Goal: Ask a question

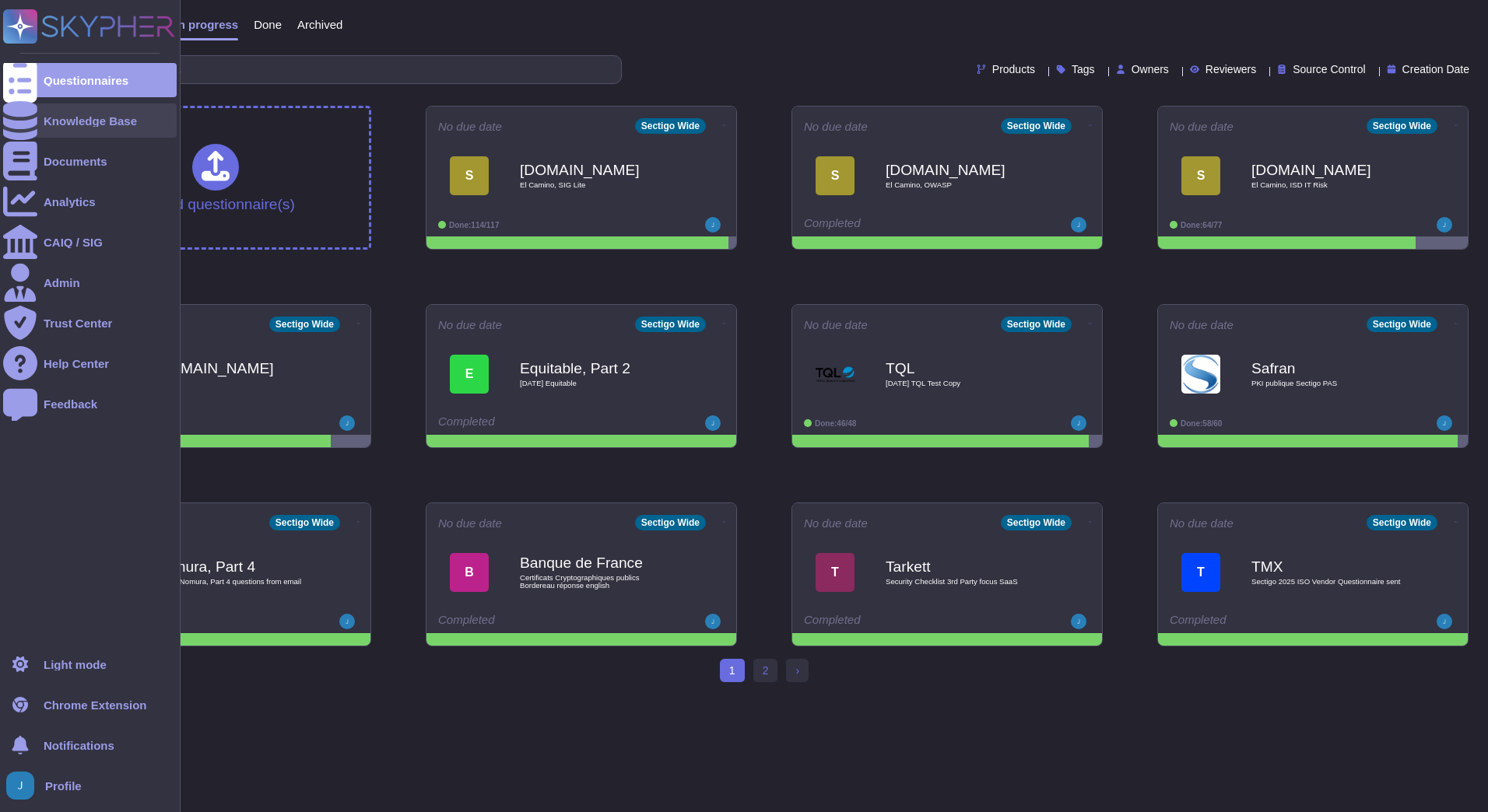
click at [30, 123] on div at bounding box center [21, 121] width 35 height 35
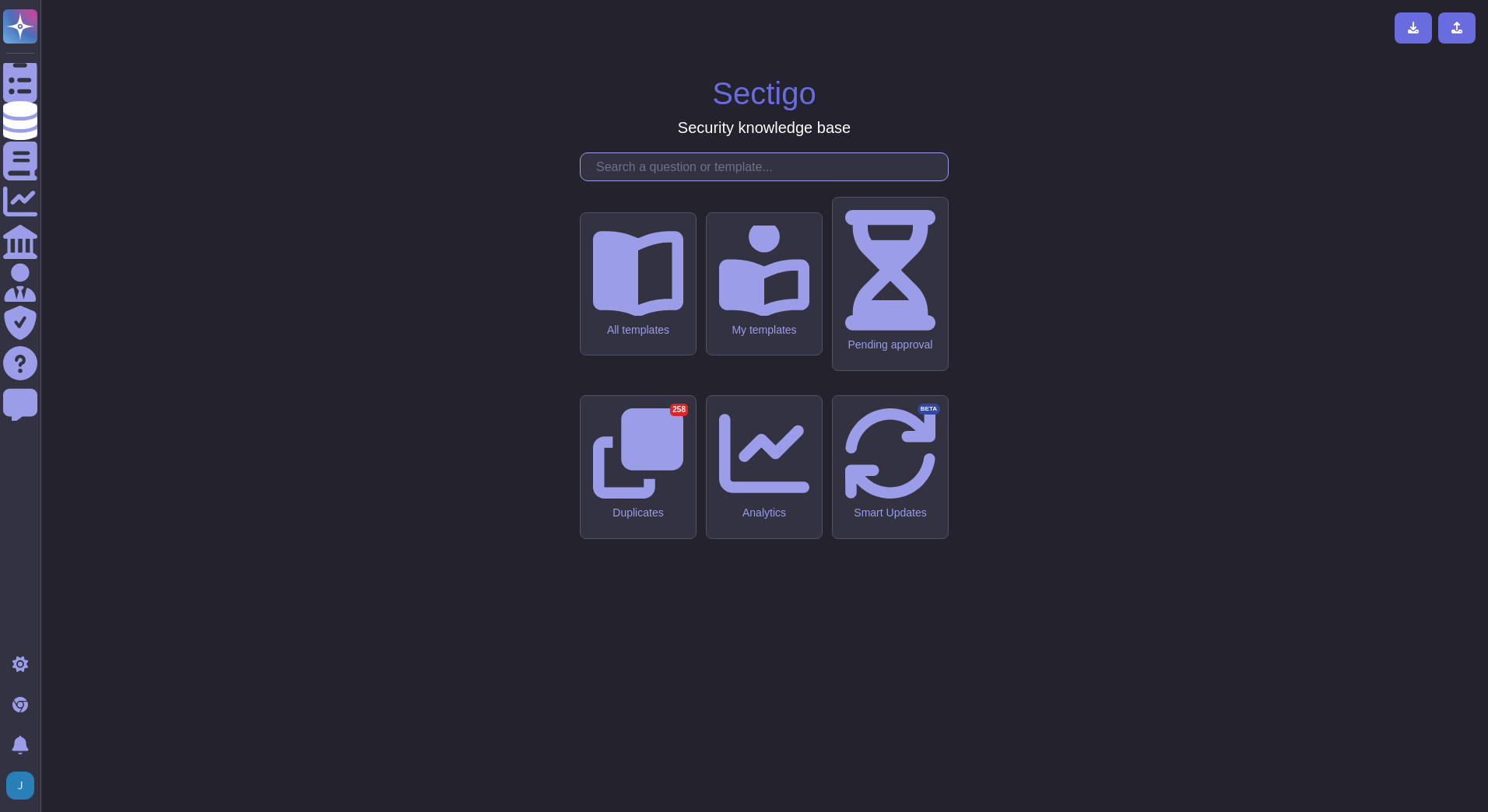
click at [771, 180] on input "text" at bounding box center [768, 166] width 360 height 27
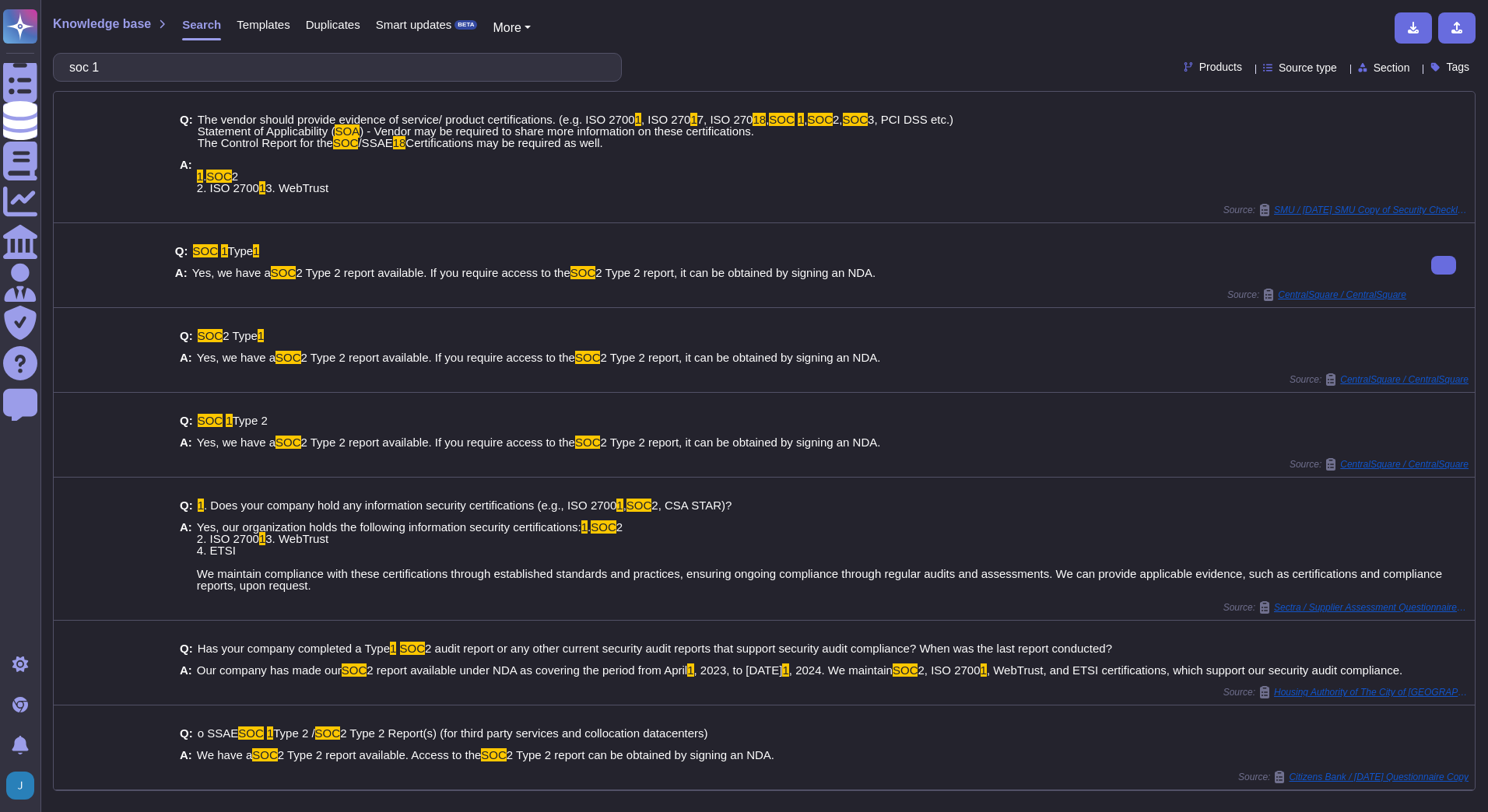
click at [858, 289] on div "Q: SOC 1 Type 1 A: Yes, we have a SOC 2 Type 2 report available. If you require…" at bounding box center [791, 262] width 1231 height 53
click at [425, 79] on input "soc 1" at bounding box center [333, 67] width 544 height 27
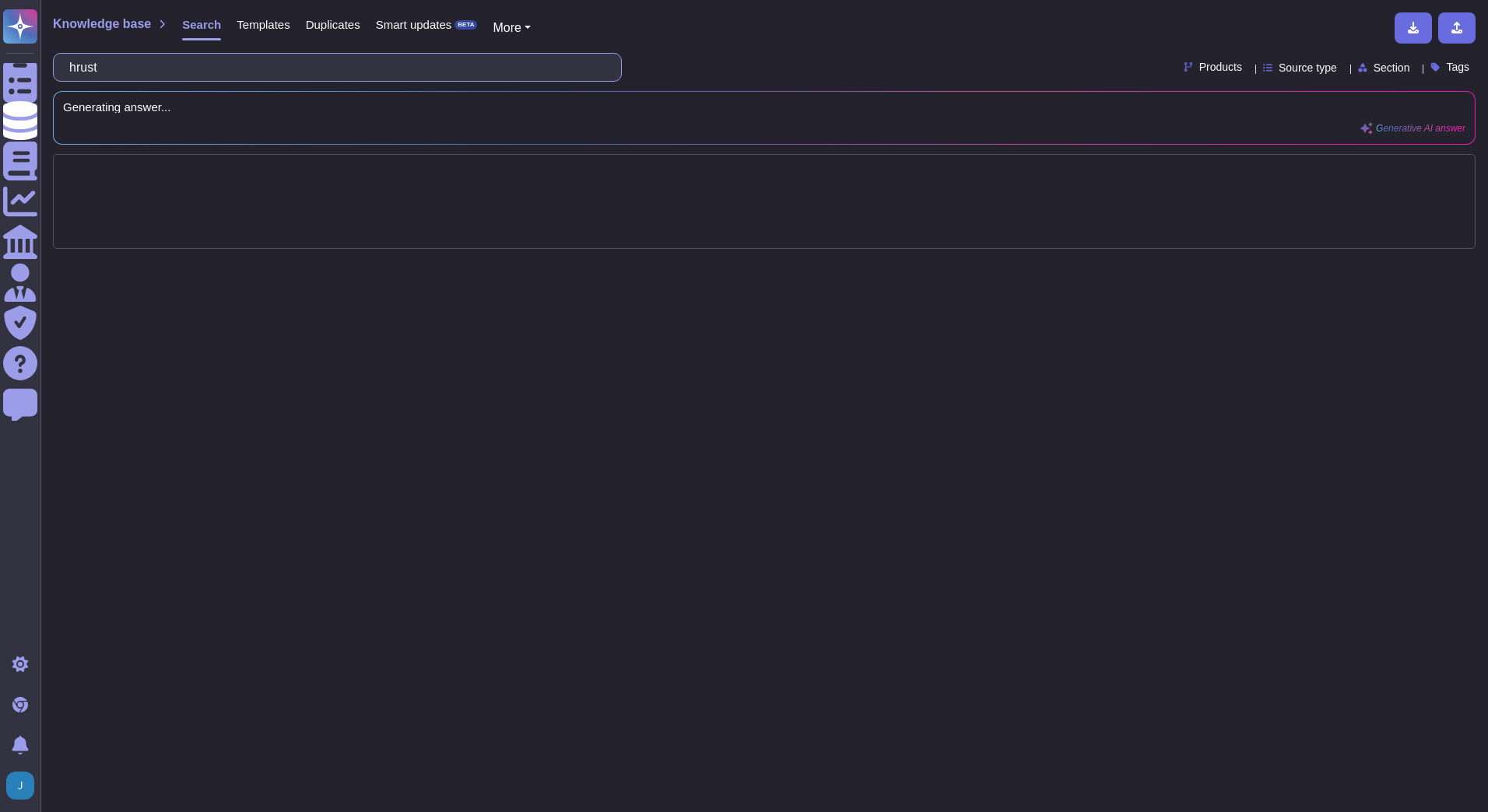
type input "rust"
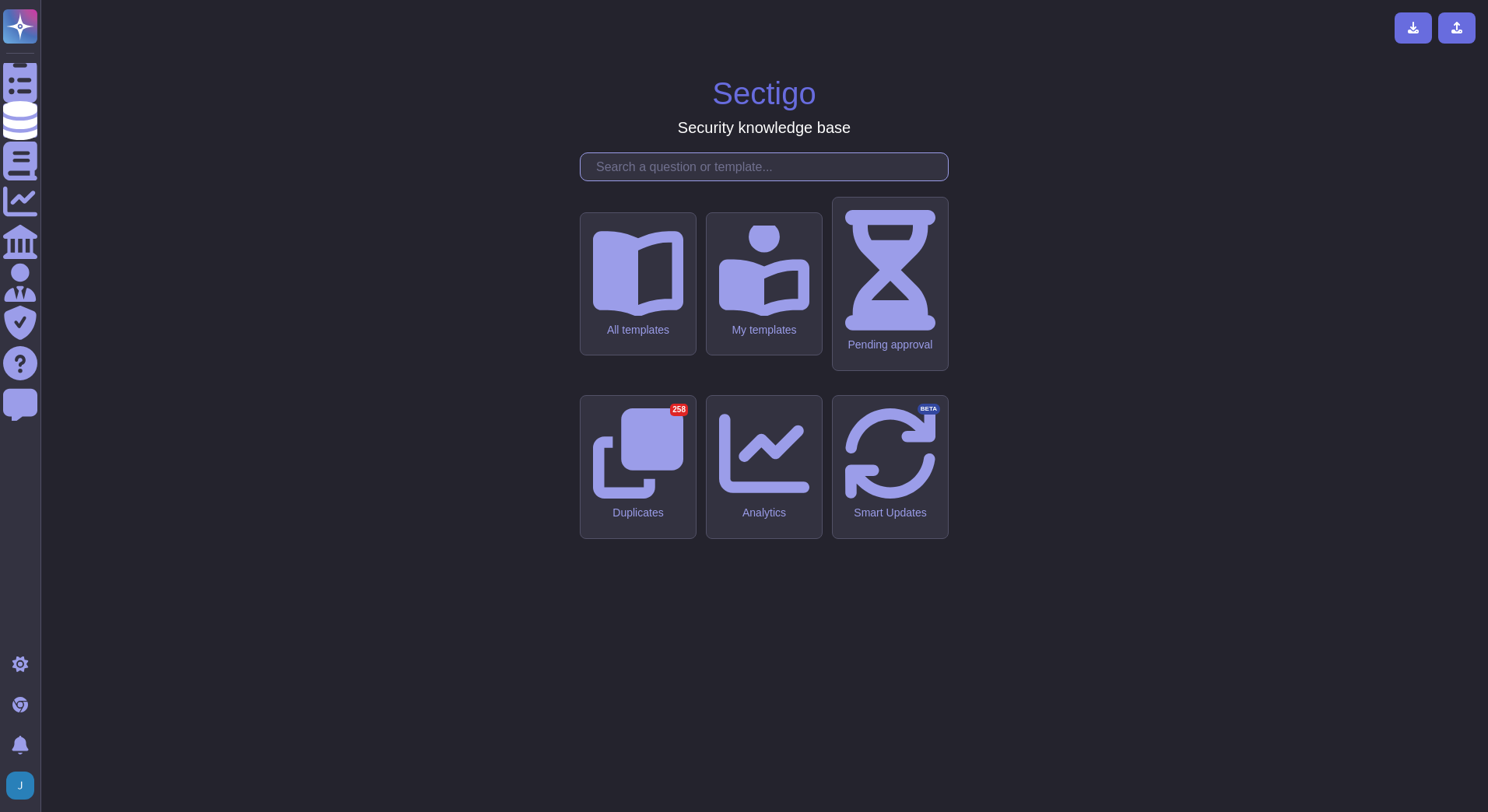
click at [890, 180] on input "text" at bounding box center [768, 166] width 360 height 27
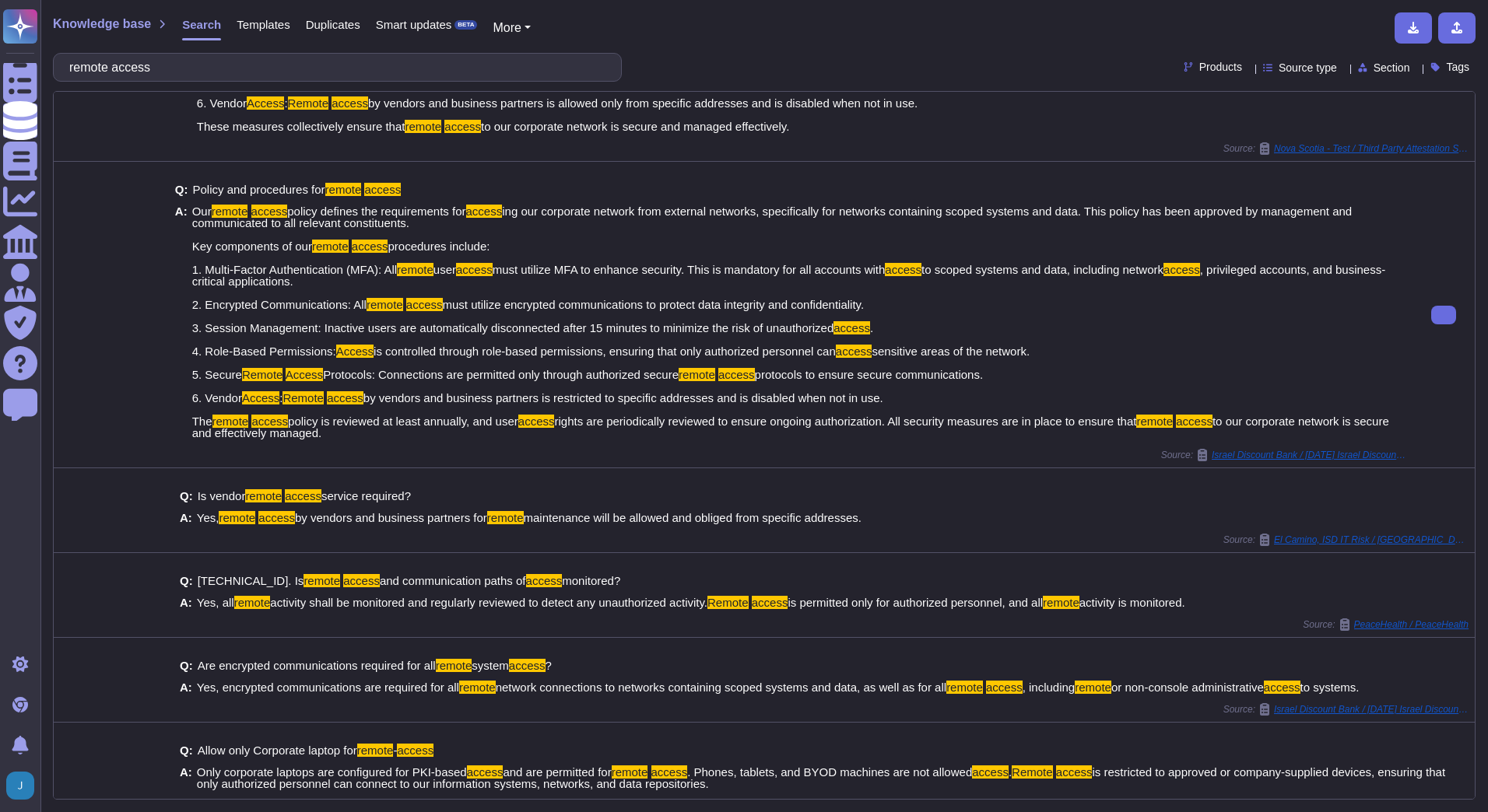
scroll to position [295, 0]
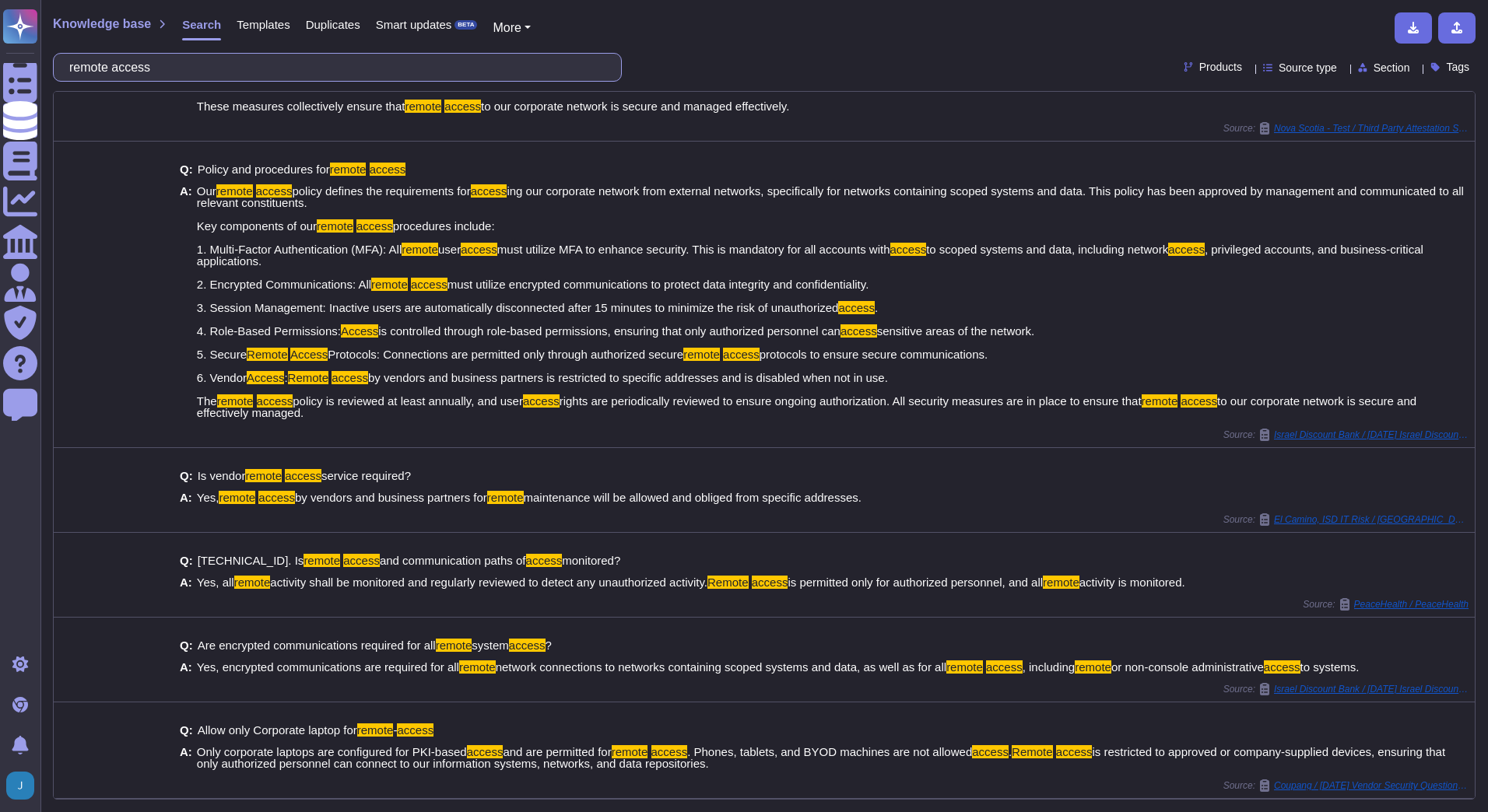
click at [462, 74] on input "remote access" at bounding box center [333, 67] width 544 height 27
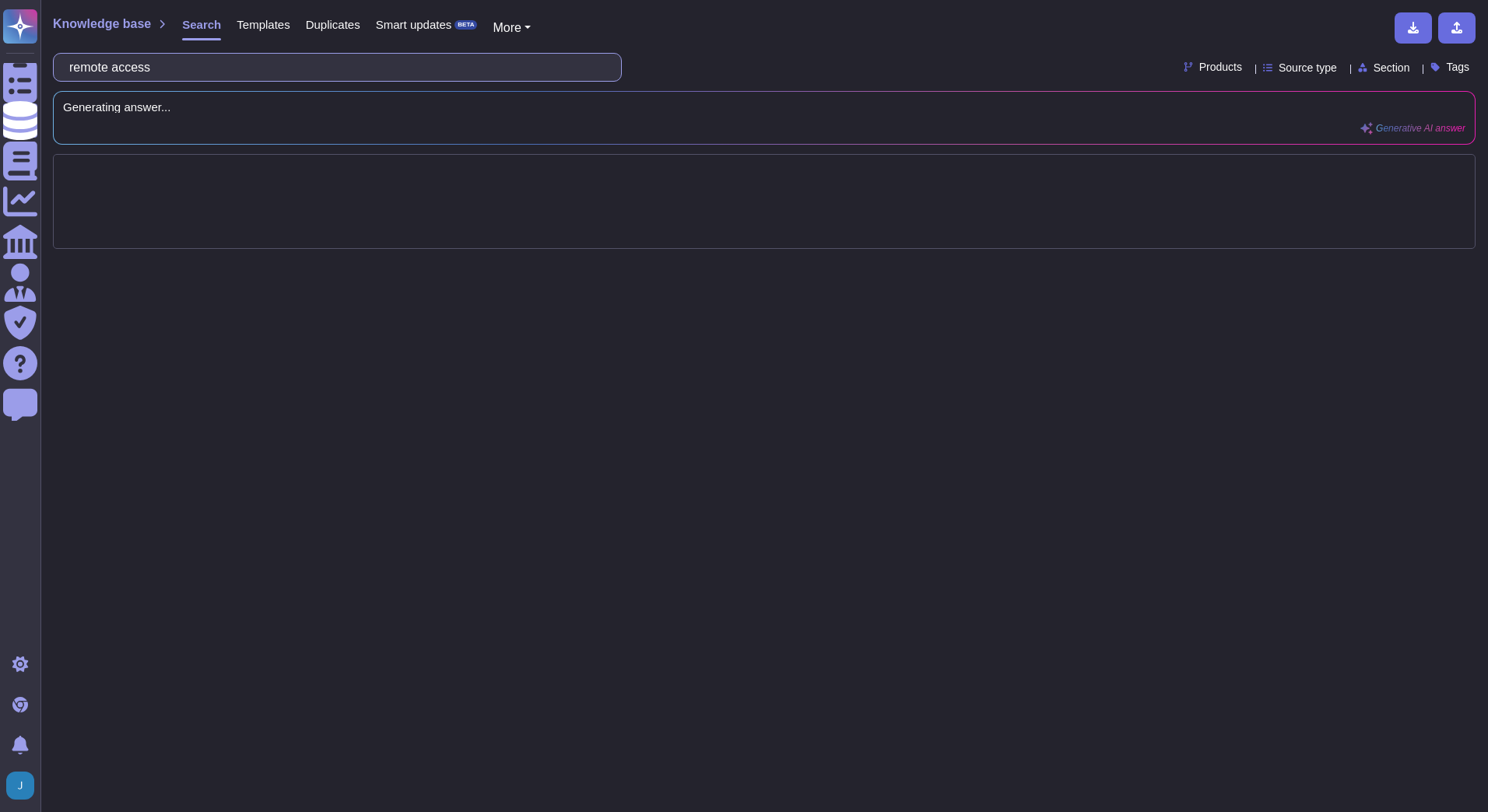
scroll to position [0, 0]
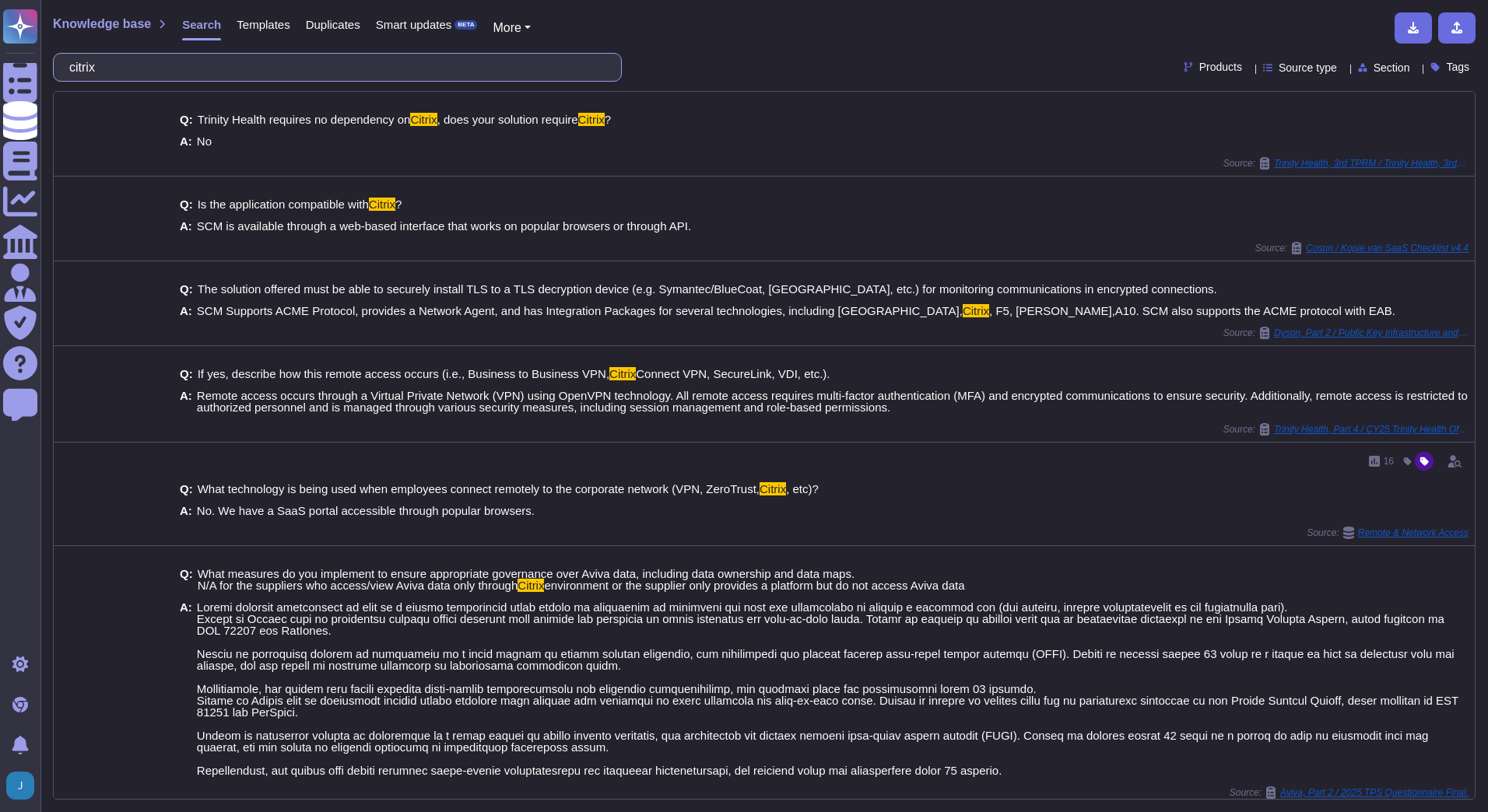
click at [379, 68] on input "citrix" at bounding box center [333, 67] width 544 height 27
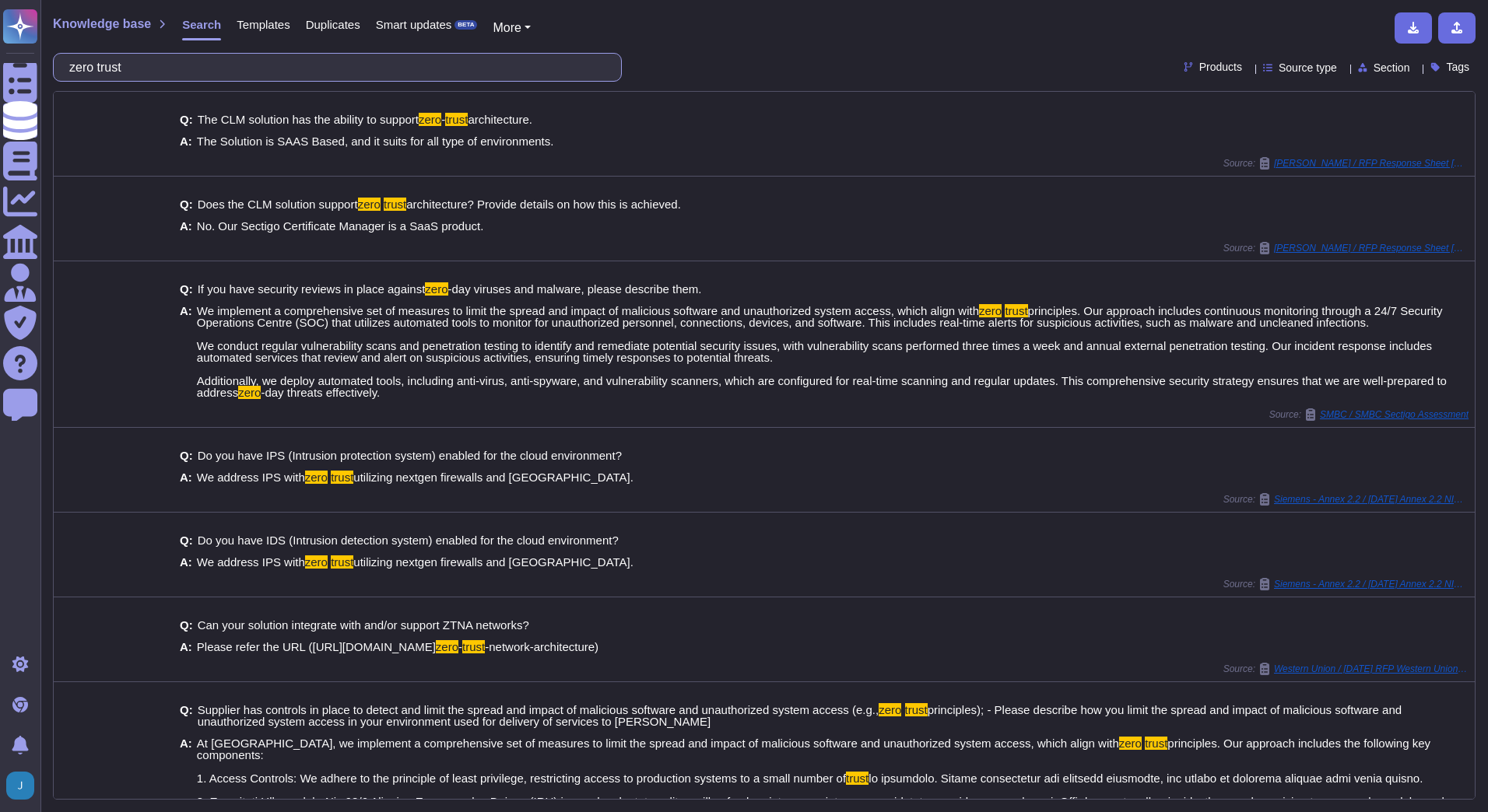
click at [462, 64] on input "zero trust" at bounding box center [333, 67] width 544 height 27
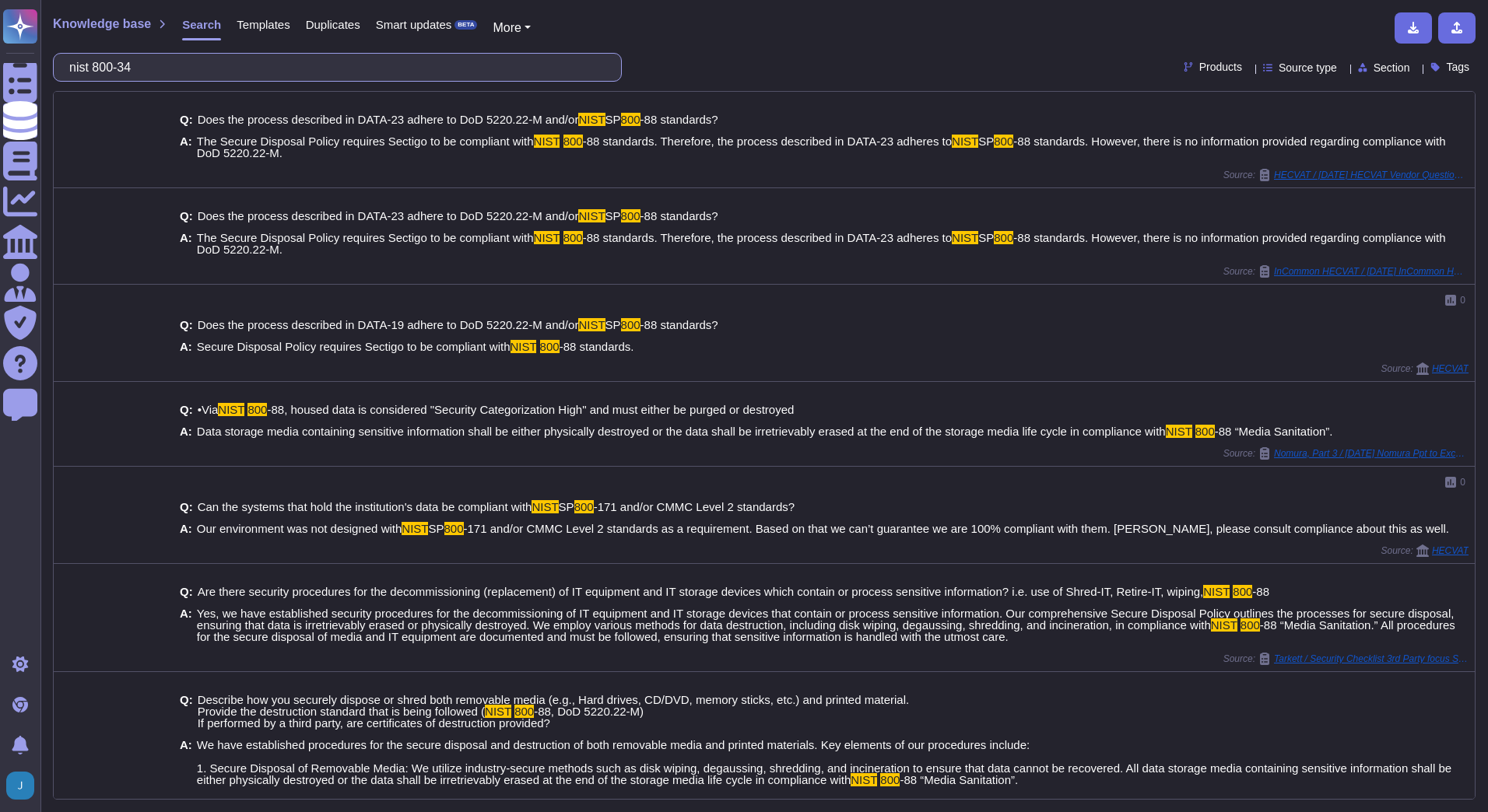
click at [537, 74] on input "nist 800-34" at bounding box center [333, 67] width 544 height 27
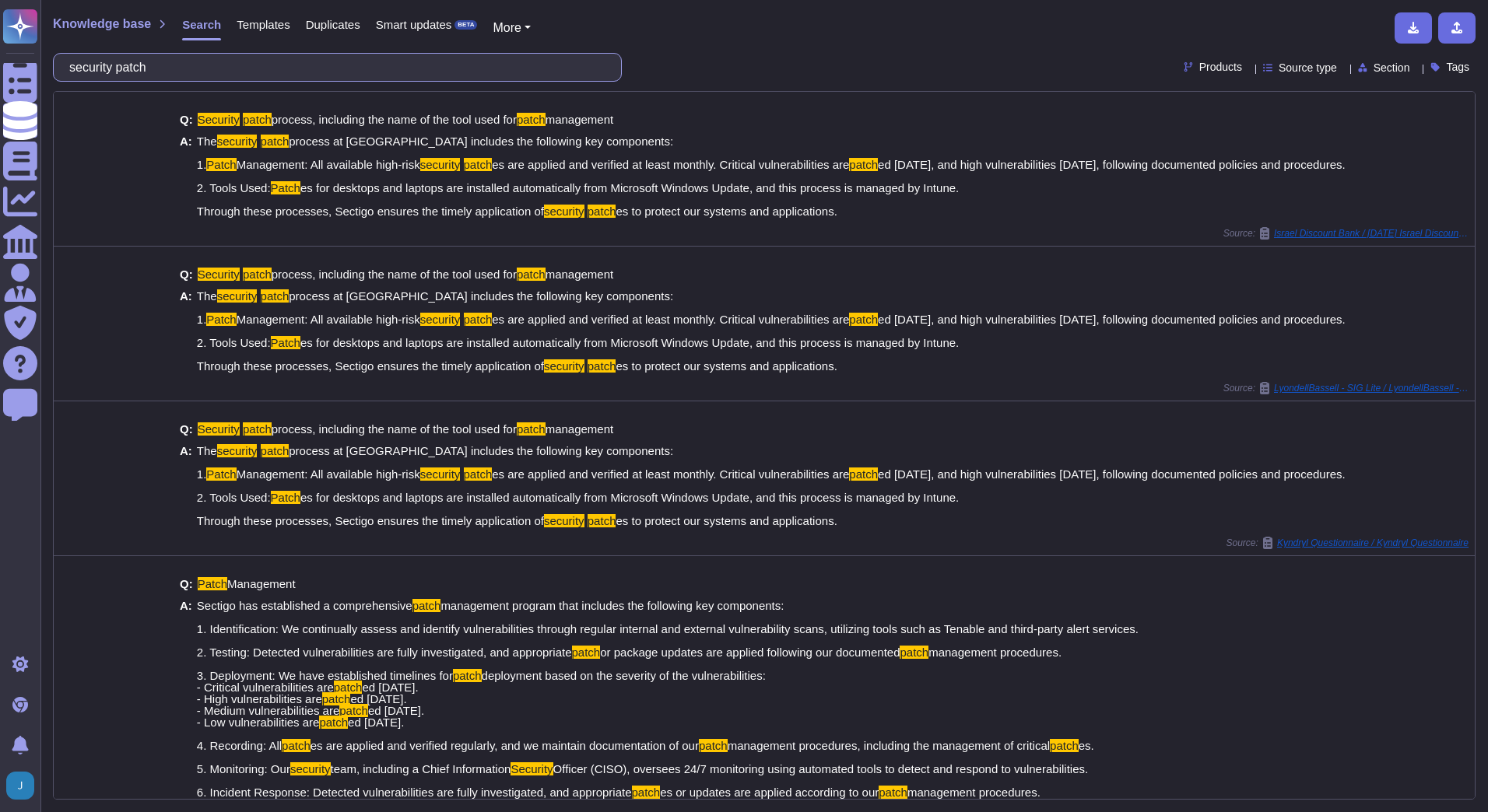
click at [193, 70] on input "security patch" at bounding box center [333, 67] width 544 height 27
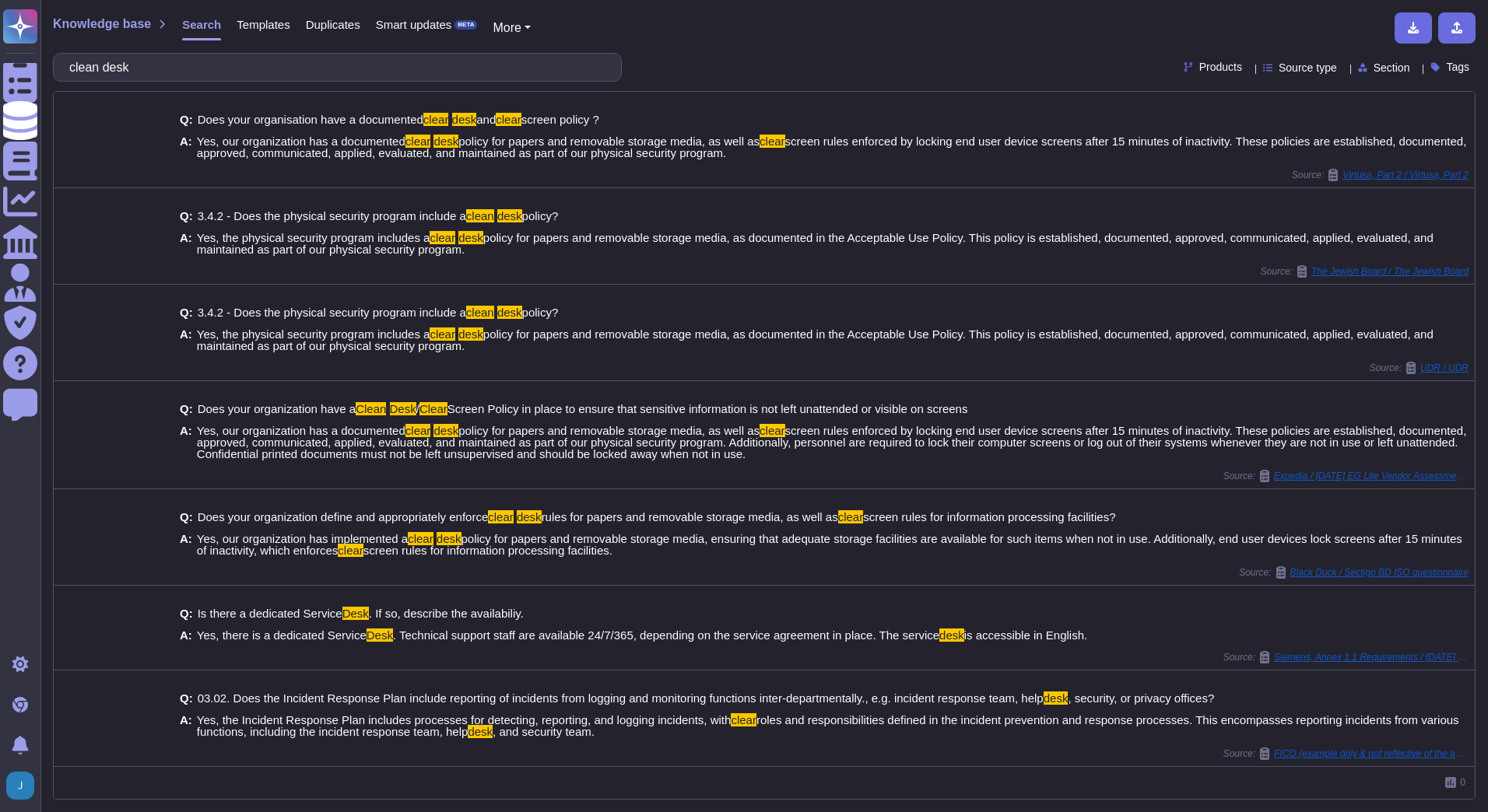
click at [352, 81] on div "clean desk" at bounding box center [337, 67] width 569 height 29
click at [352, 80] on input "clean desk" at bounding box center [333, 67] width 544 height 27
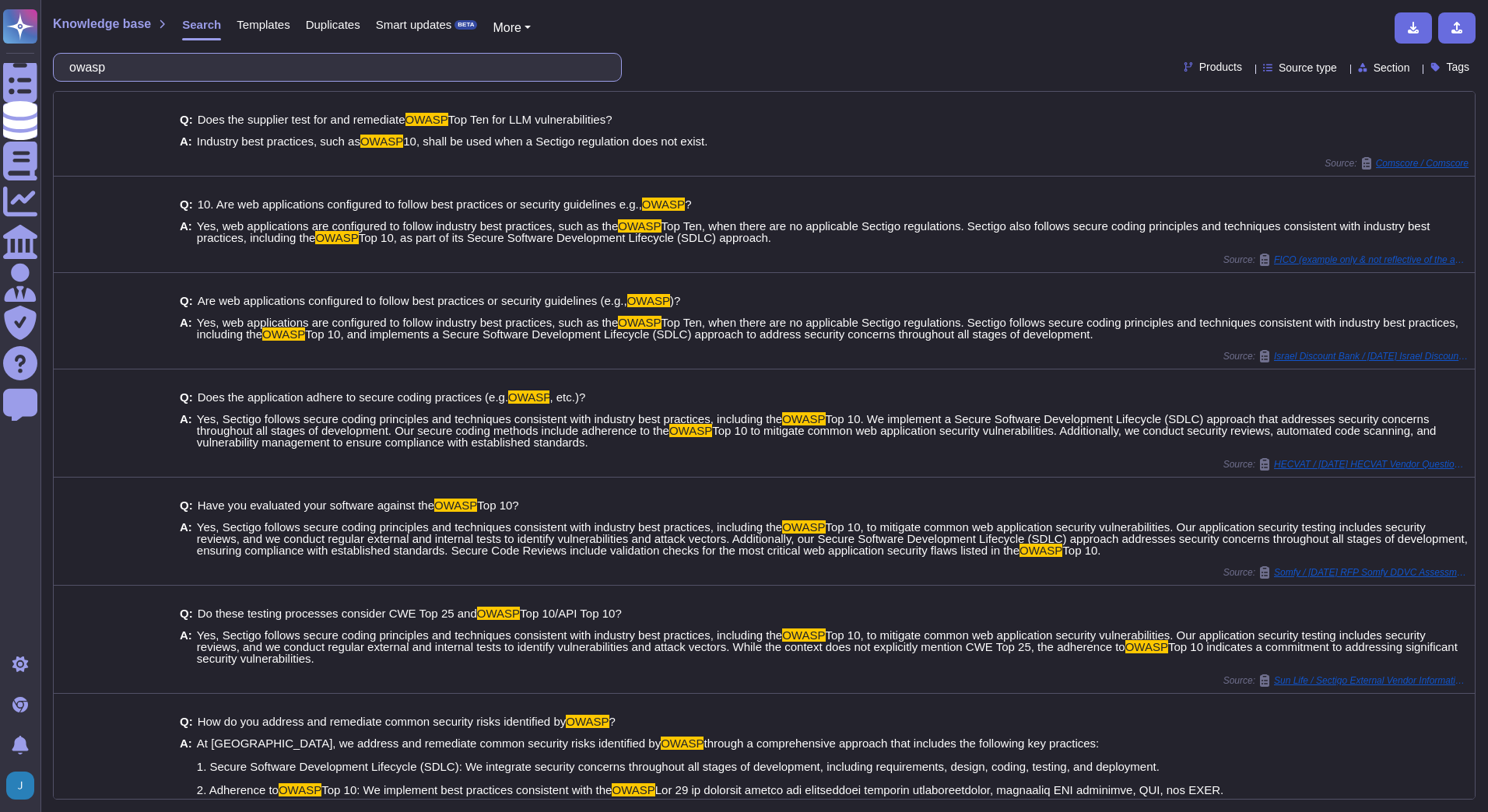
click at [554, 66] on input "owasp" at bounding box center [333, 67] width 544 height 27
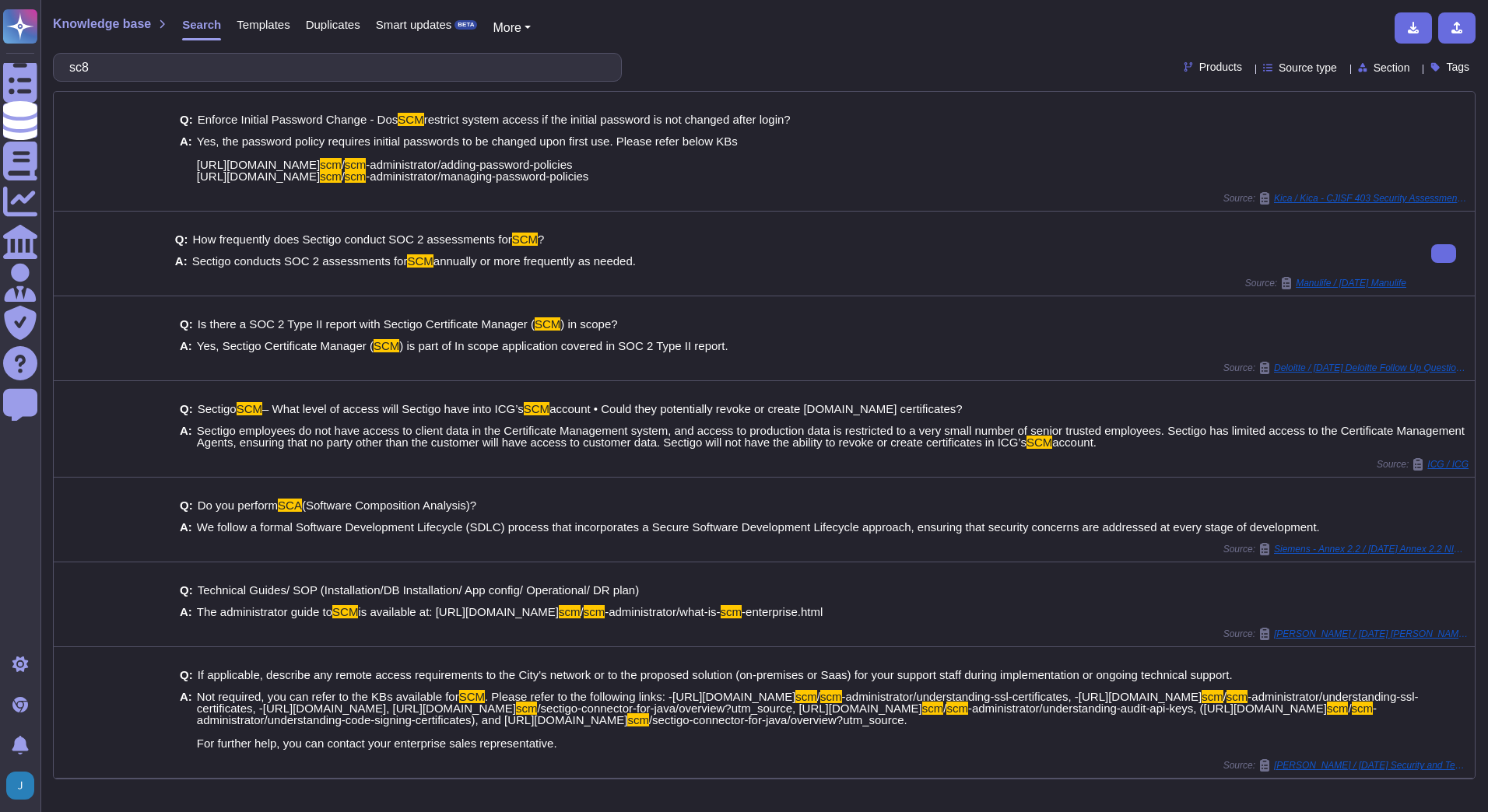
type input "sc8"
drag, startPoint x: 784, startPoint y: 330, endPoint x: 1100, endPoint y: 74, distance: 406.7
click at [788, 328] on div "Q: Is there a SOC 2 Type II report with Sectigo Certificate Manager ( SCM ) in …" at bounding box center [824, 335] width 1289 height 53
